Goal: Navigation & Orientation: Find specific page/section

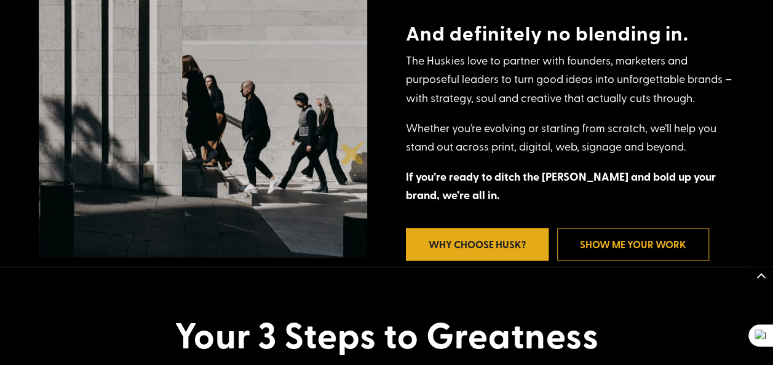
scroll to position [657, 0]
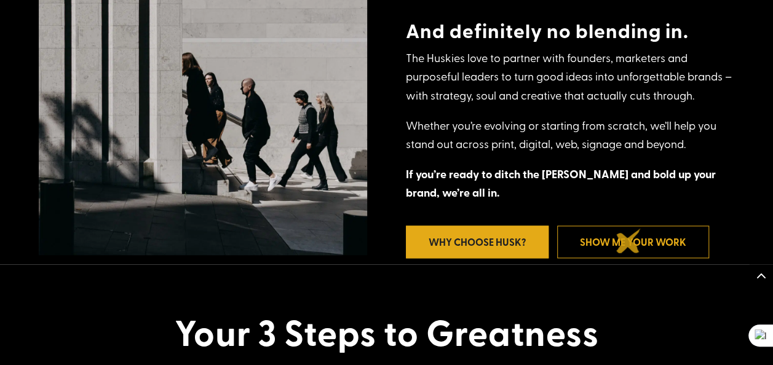
click at [628, 241] on link "Show Me Your Work" at bounding box center [633, 242] width 152 height 33
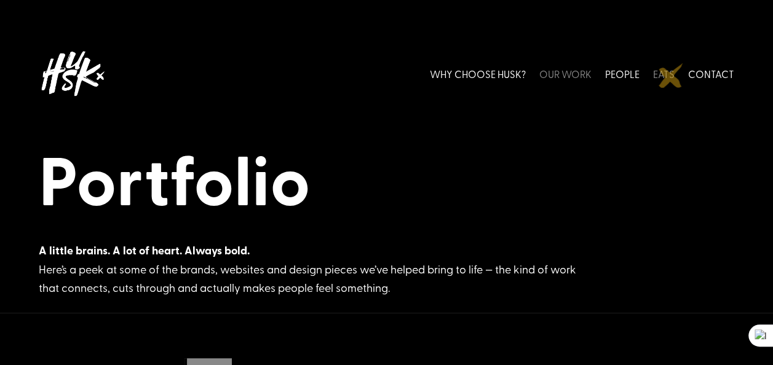
click at [671, 75] on link "EATS" at bounding box center [664, 73] width 22 height 55
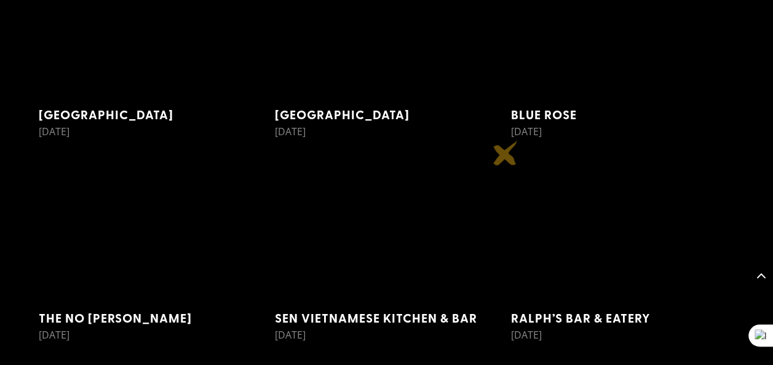
scroll to position [10082, 0]
